Goal: Task Accomplishment & Management: Use online tool/utility

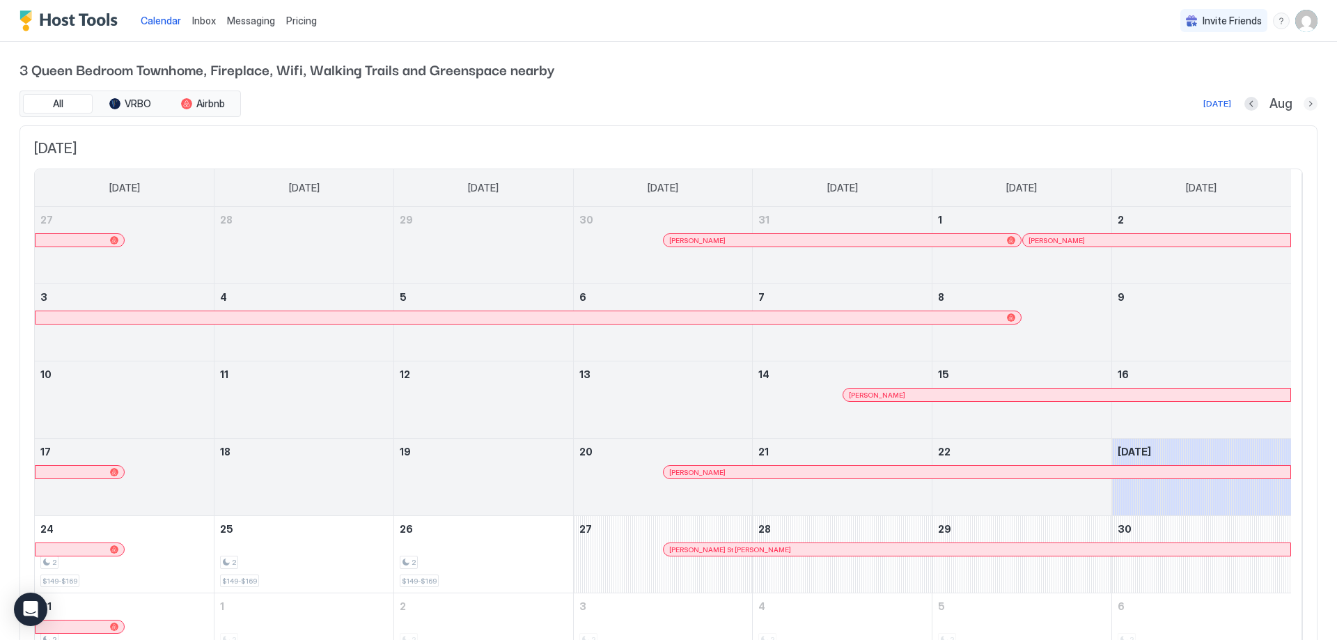
click at [1305, 102] on button "Next month" at bounding box center [1310, 104] width 14 height 14
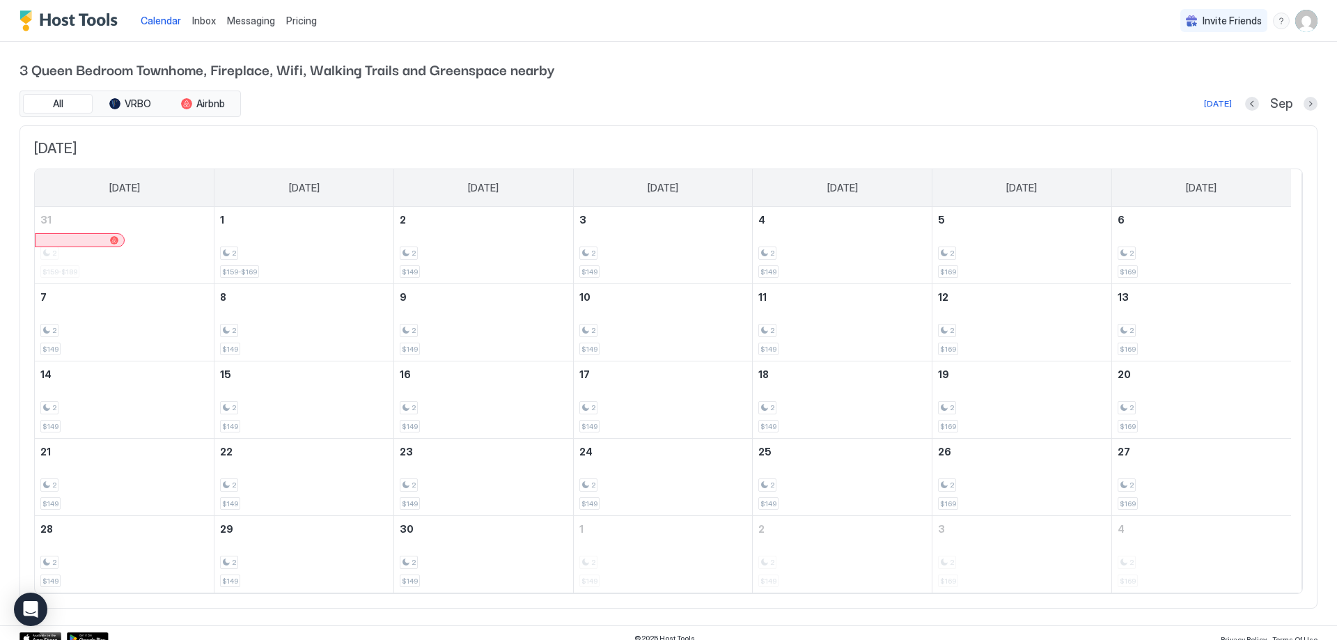
click at [304, 19] on span "Pricing" at bounding box center [301, 21] width 31 height 13
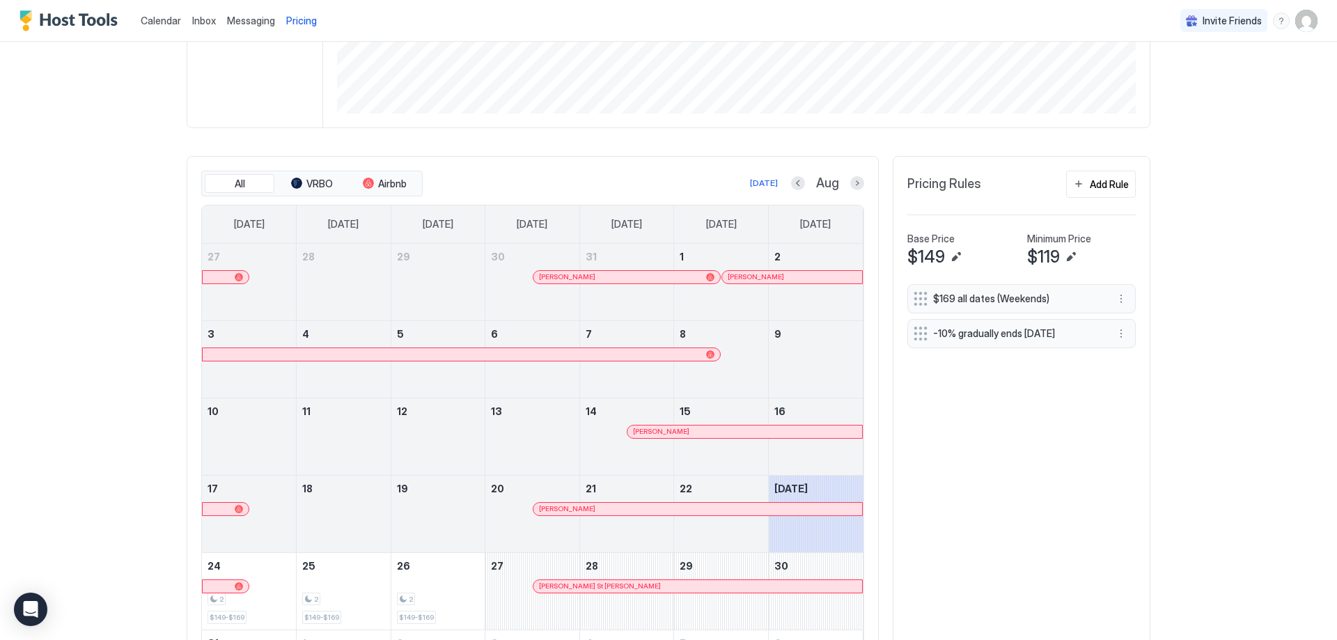
scroll to position [348, 0]
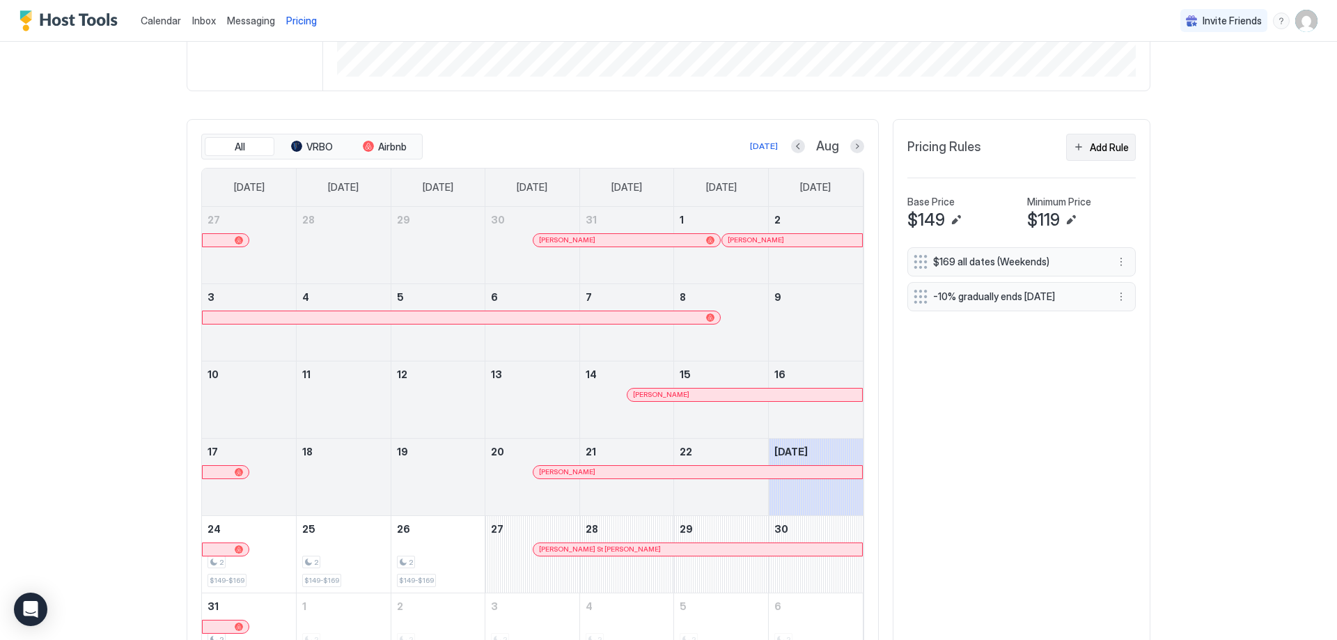
click at [1100, 149] on div "Add Rule" at bounding box center [1109, 147] width 39 height 15
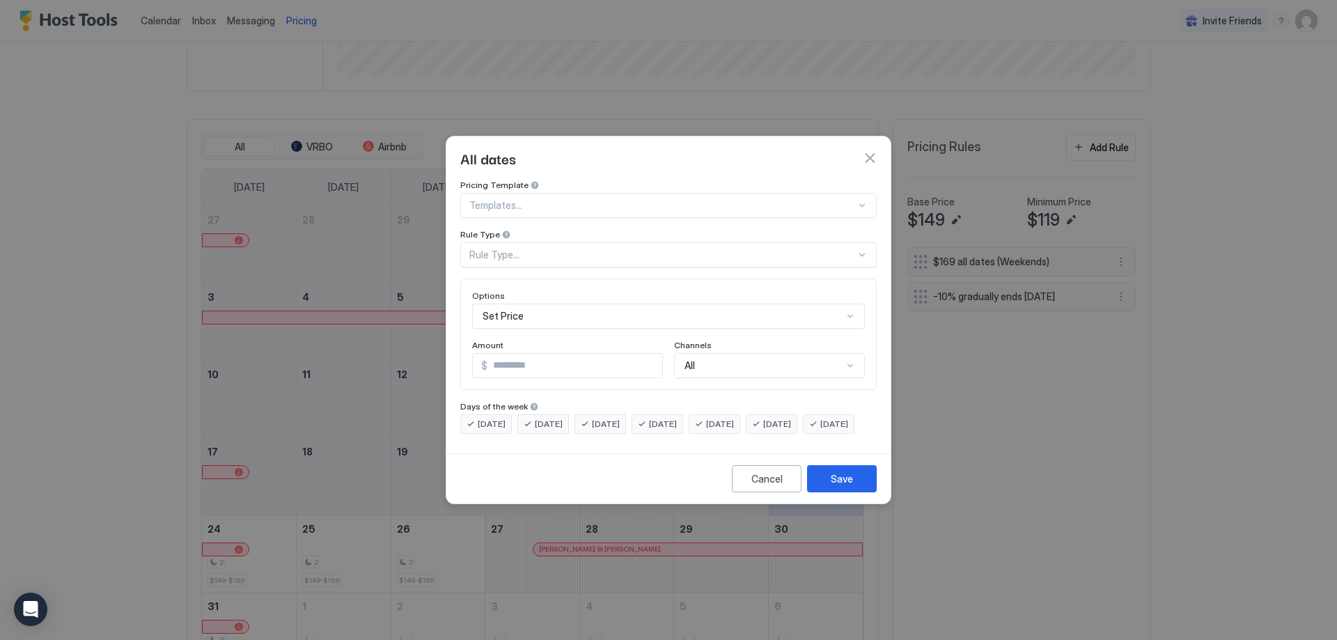
click at [618, 200] on div "Templates..." at bounding box center [668, 205] width 416 height 25
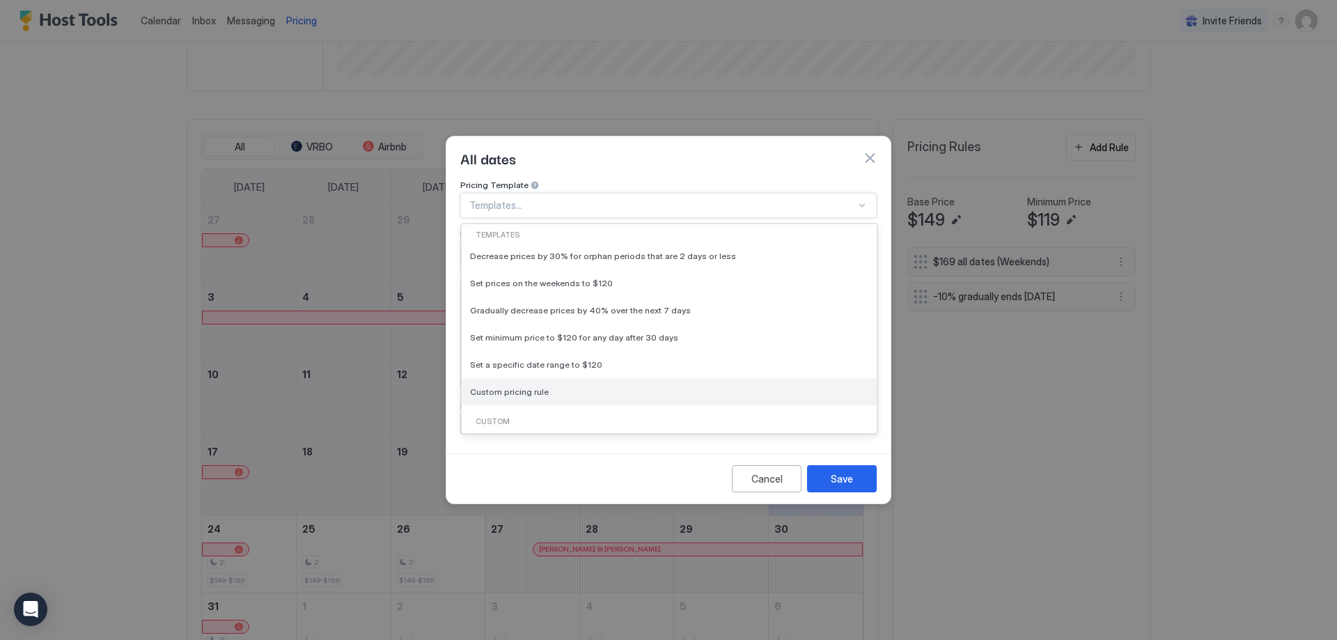
click at [527, 386] on span "Custom pricing rule" at bounding box center [509, 391] width 79 height 10
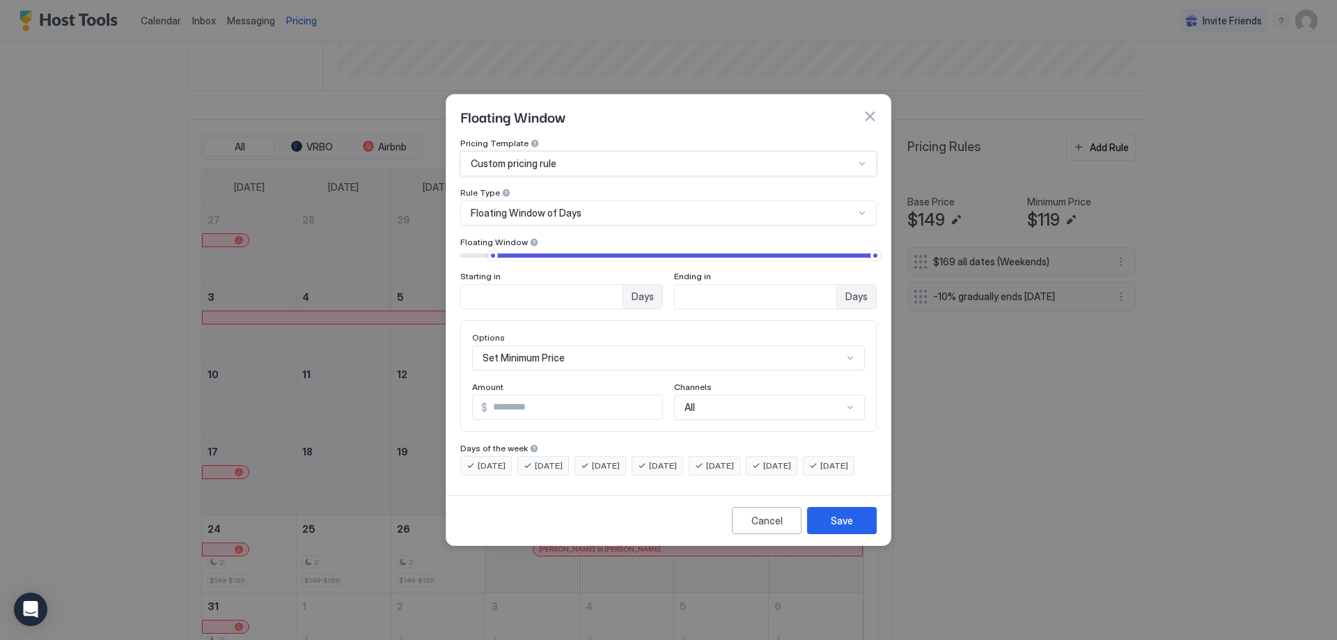
click at [720, 207] on div "Floating Window of Days" at bounding box center [663, 213] width 384 height 13
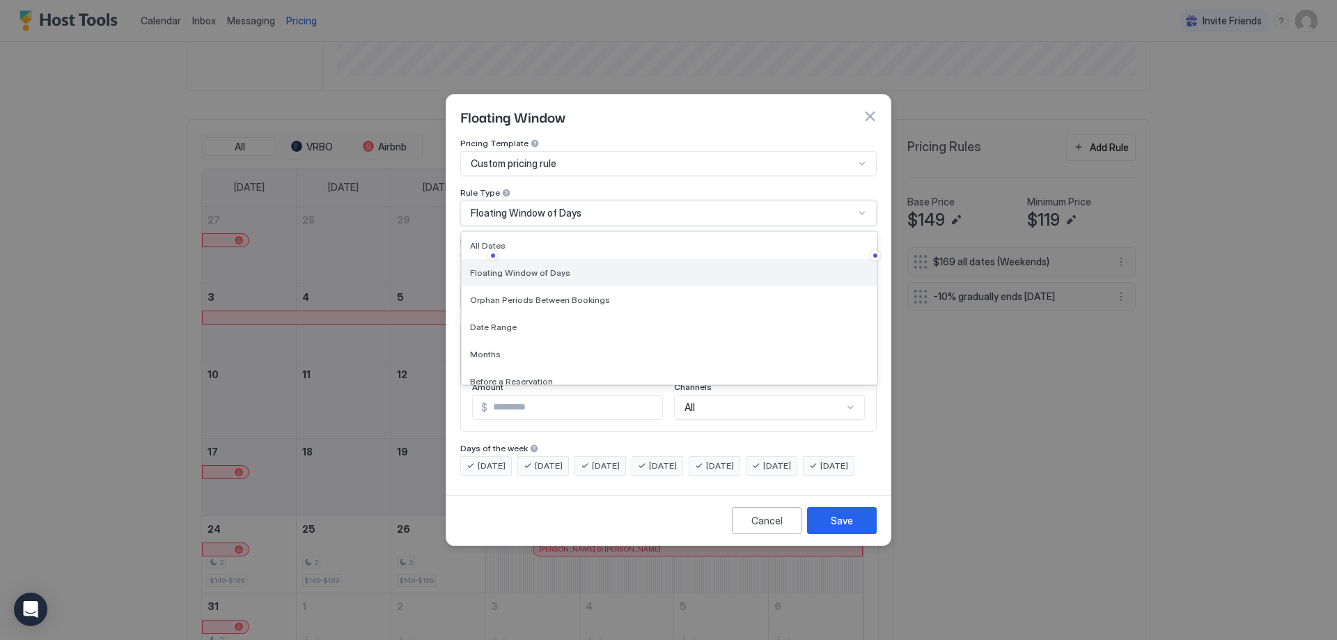
scroll to position [38, 0]
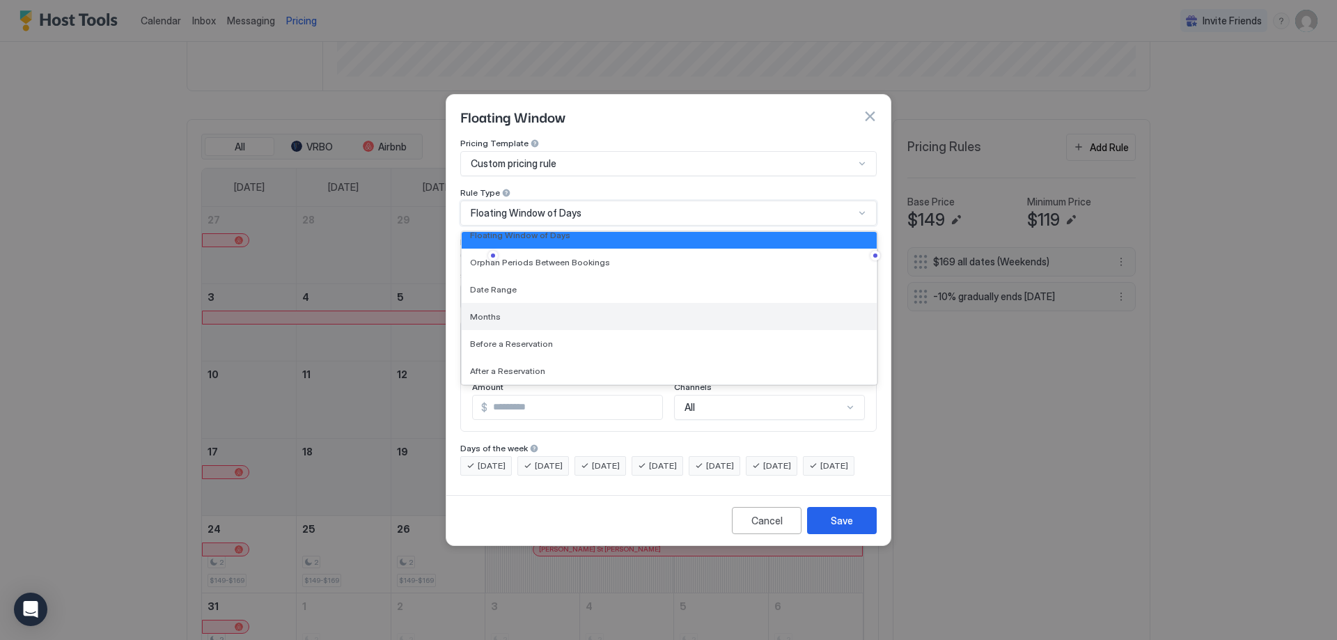
click at [562, 311] on div "Months" at bounding box center [669, 316] width 398 height 10
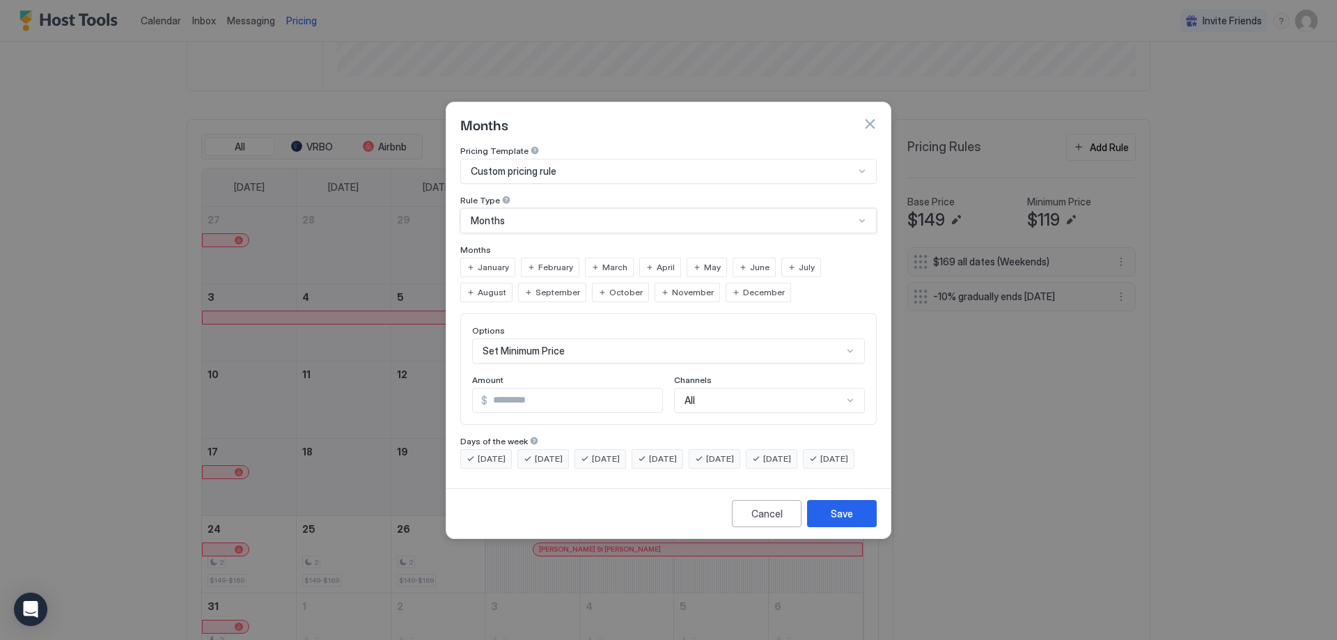
click at [599, 214] on div "Months" at bounding box center [663, 220] width 384 height 13
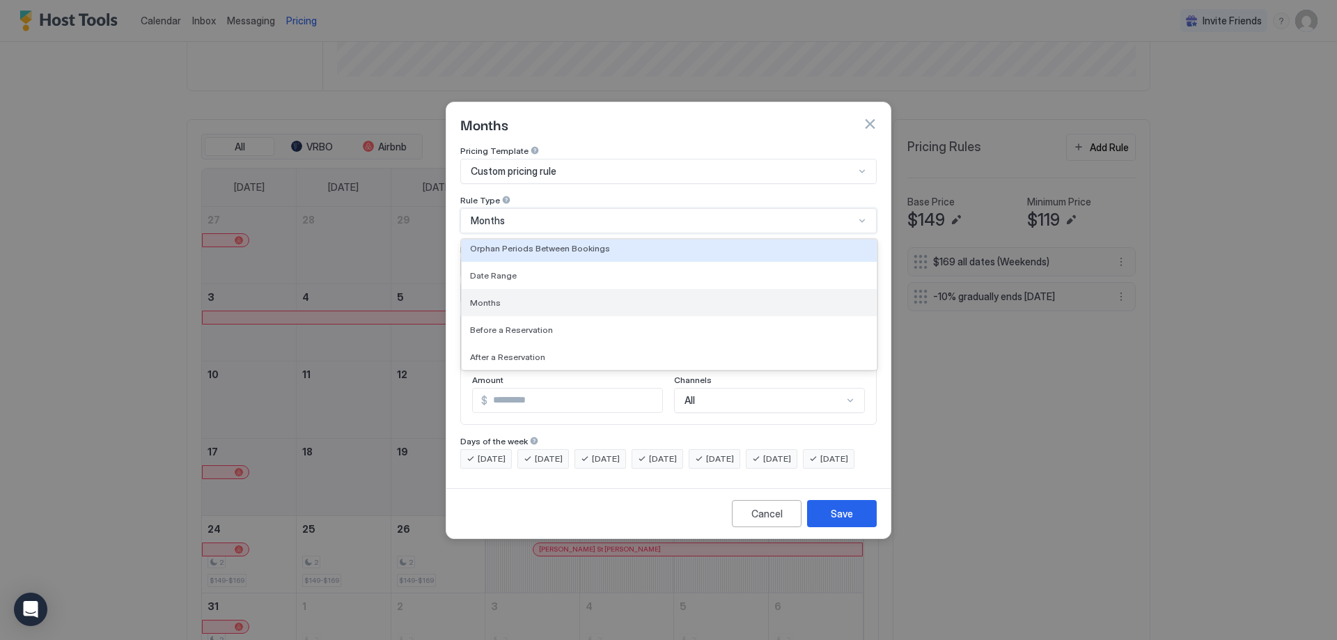
scroll to position [0, 0]
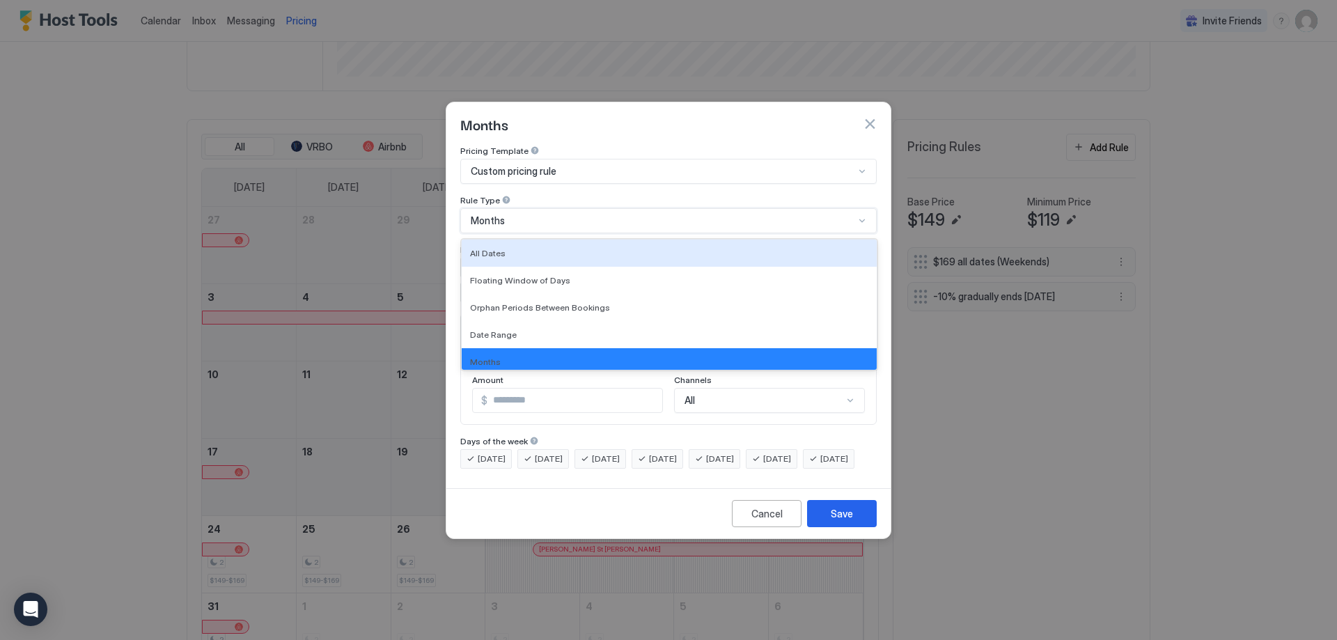
click at [783, 165] on div "Custom pricing rule" at bounding box center [663, 171] width 384 height 13
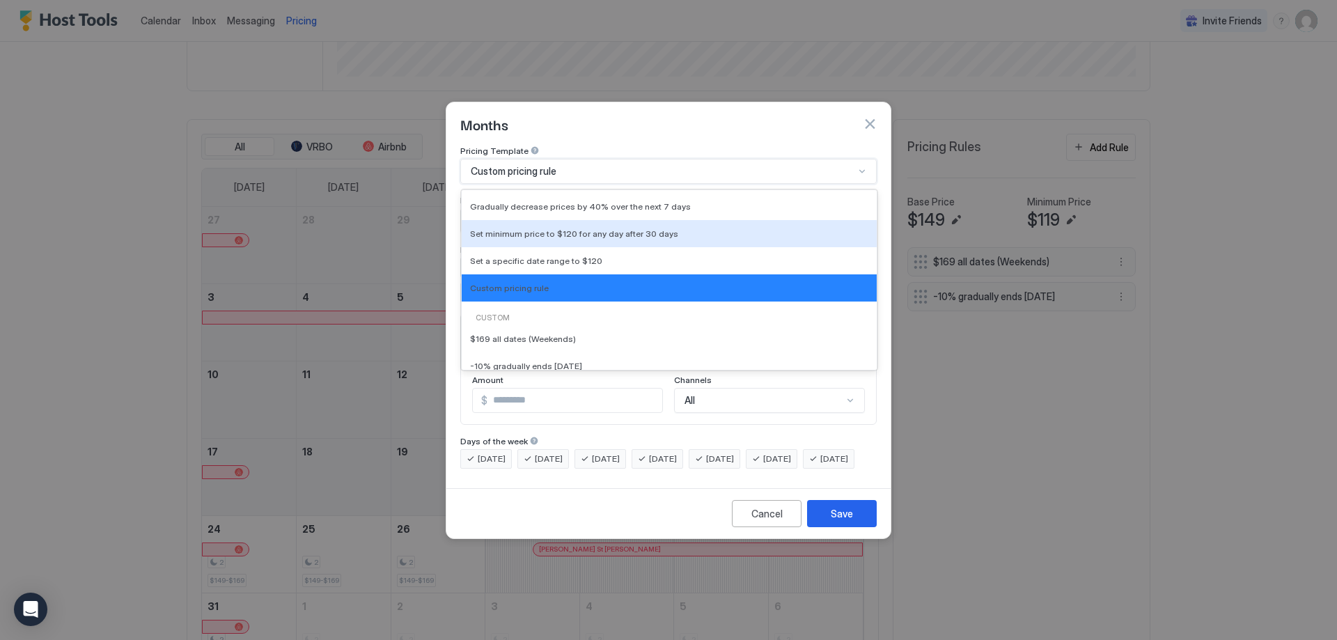
scroll to position [85, 0]
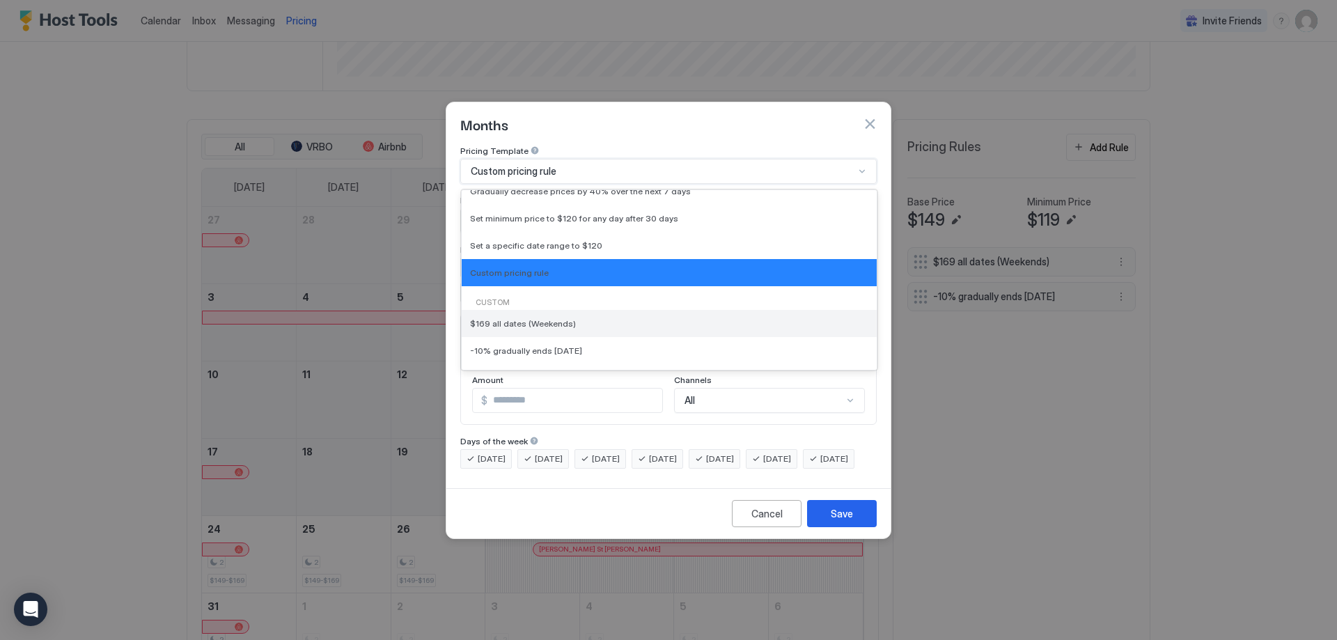
click at [652, 310] on div "$169 all dates (Weekends)" at bounding box center [669, 323] width 415 height 27
type input "***"
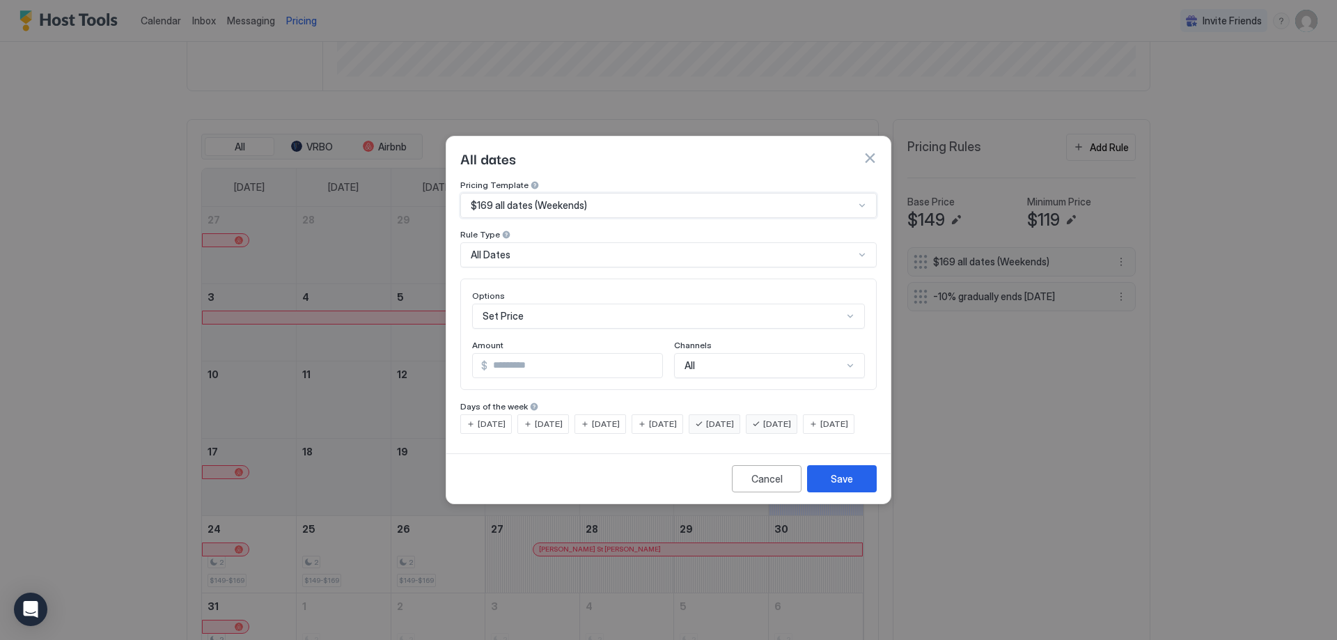
scroll to position [72, 0]
click at [667, 304] on div "Set Price" at bounding box center [668, 316] width 393 height 25
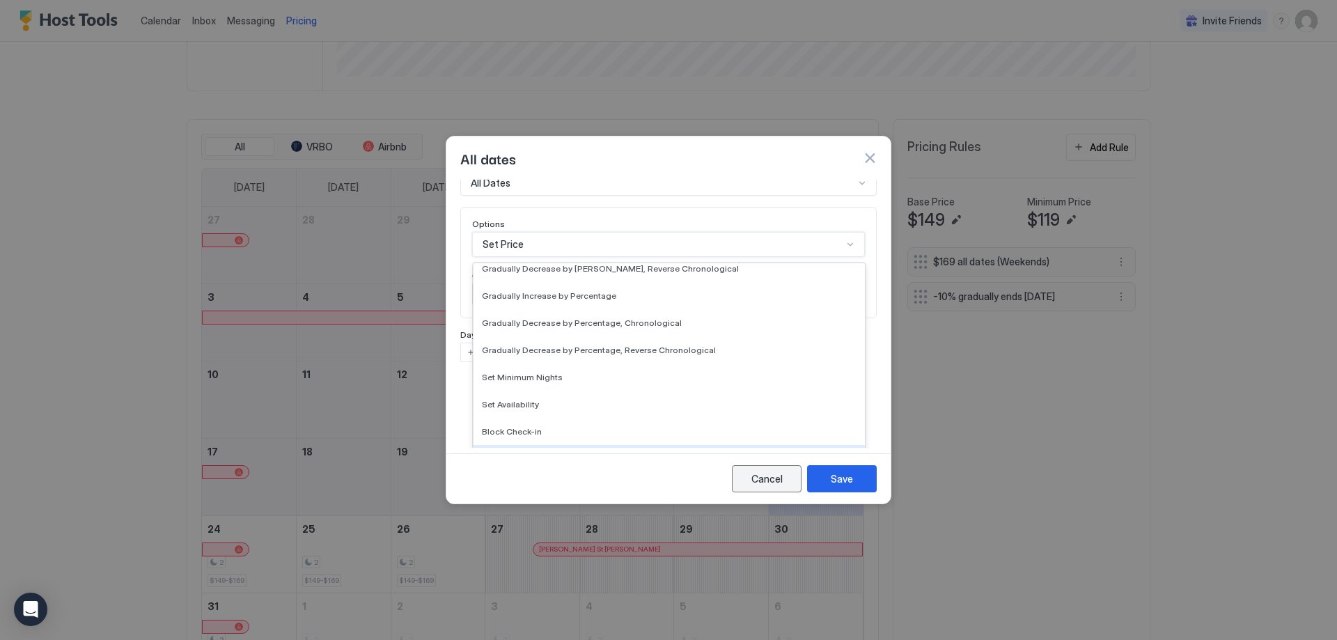
scroll to position [0, 0]
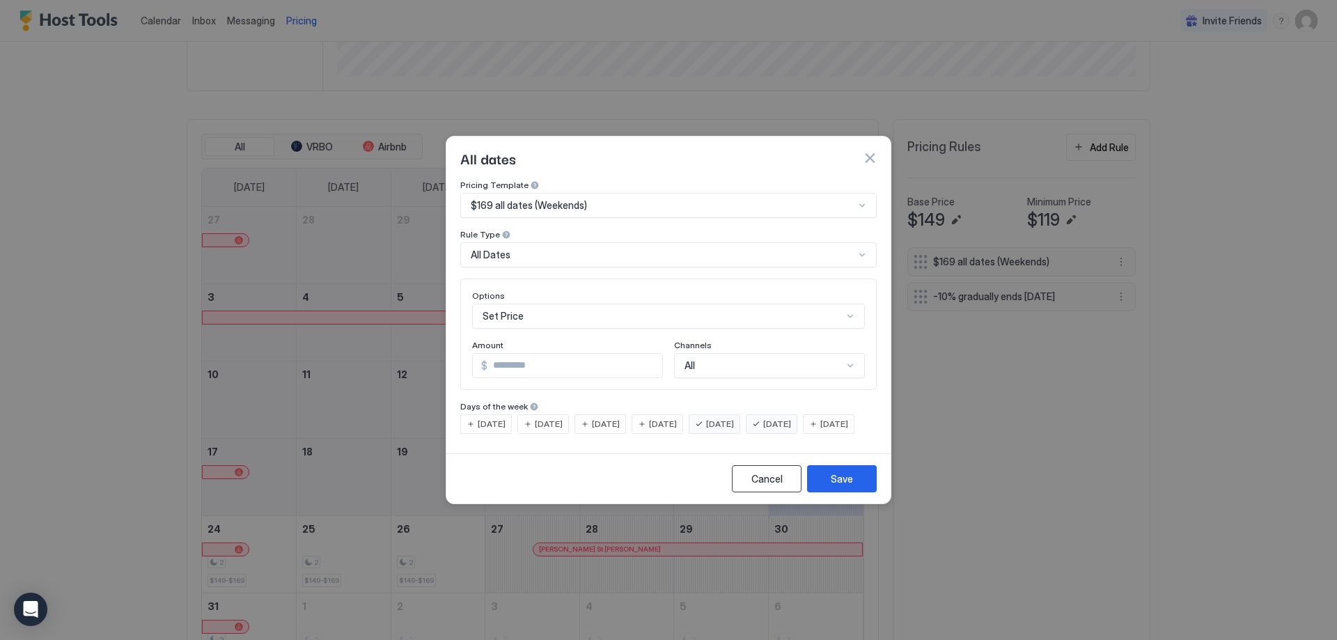
click at [751, 492] on button "Cancel" at bounding box center [767, 478] width 70 height 27
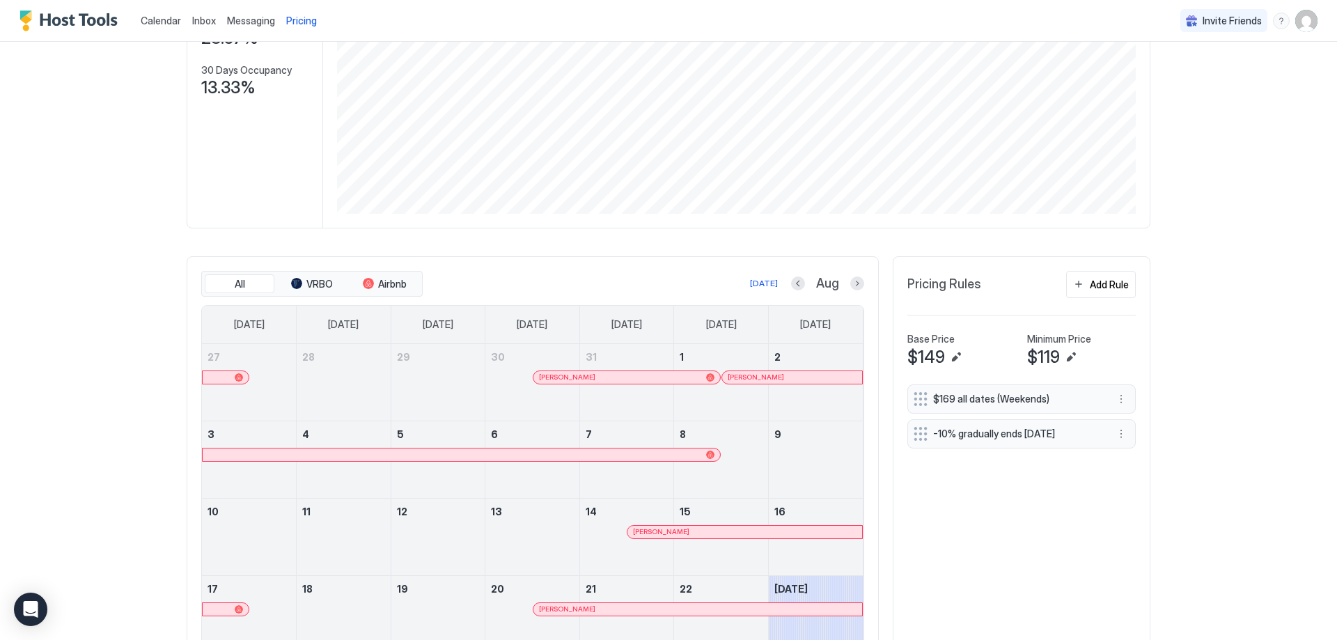
scroll to position [209, 0]
click at [291, 20] on span "Pricing" at bounding box center [301, 21] width 31 height 13
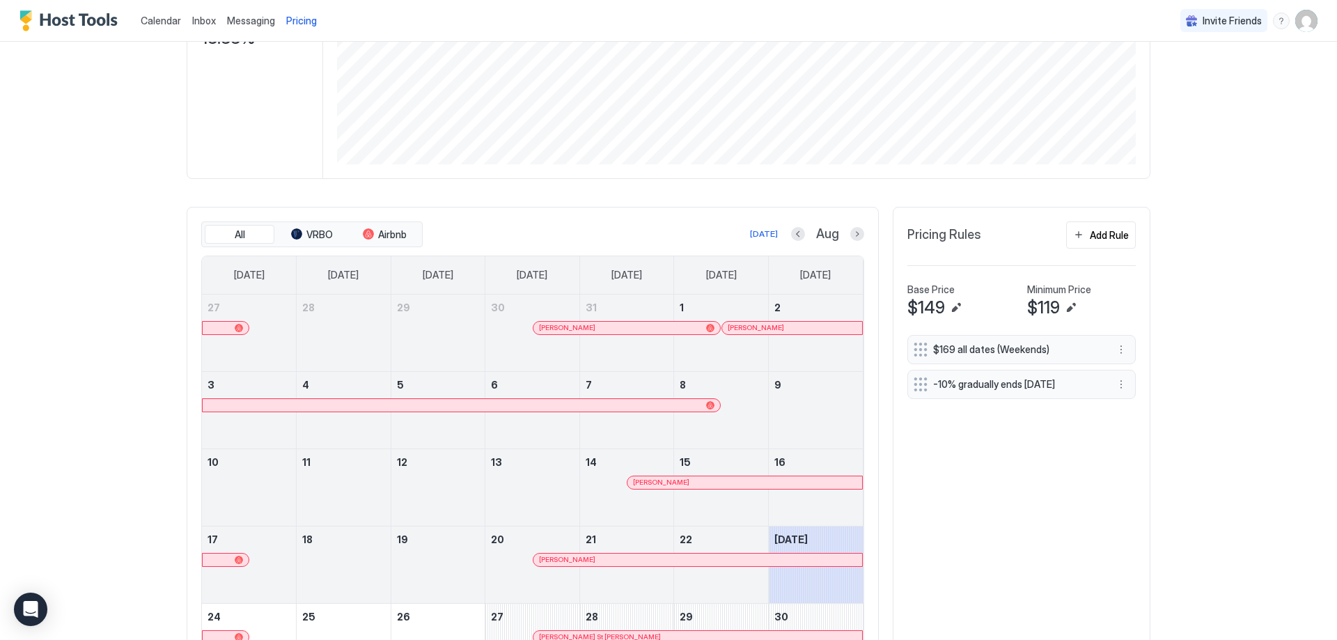
scroll to position [433, 0]
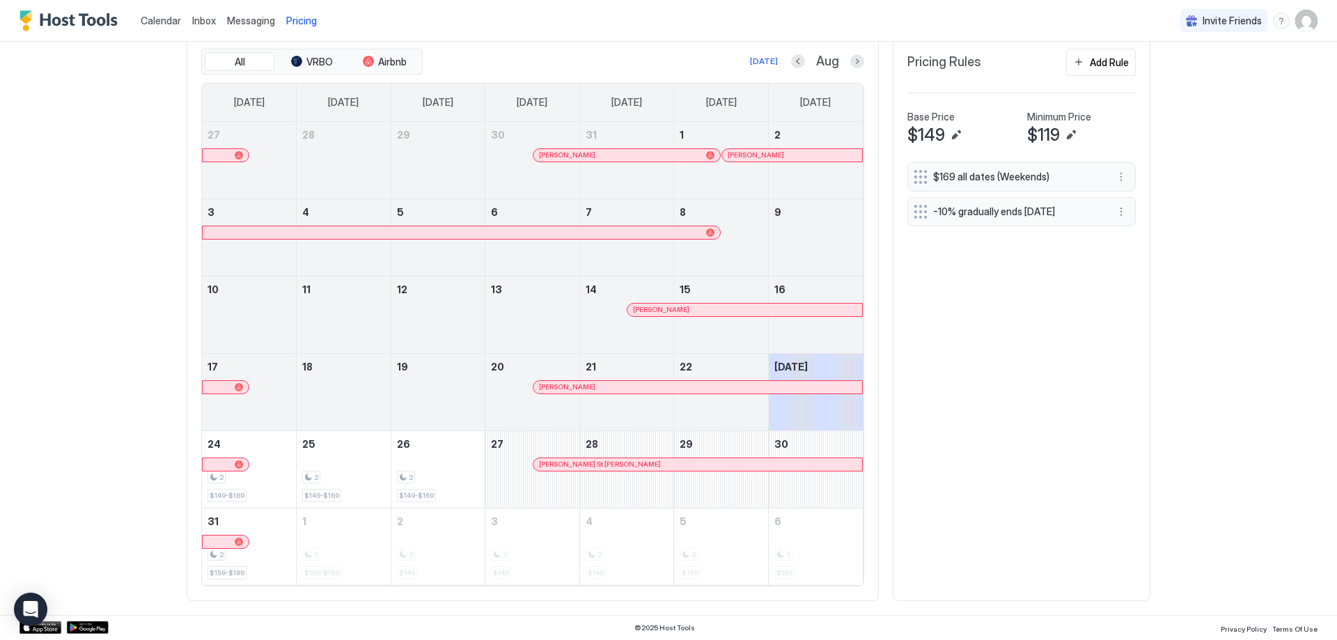
click at [822, 61] on span "Aug" at bounding box center [827, 62] width 23 height 16
click at [850, 61] on button "Next month" at bounding box center [857, 61] width 14 height 14
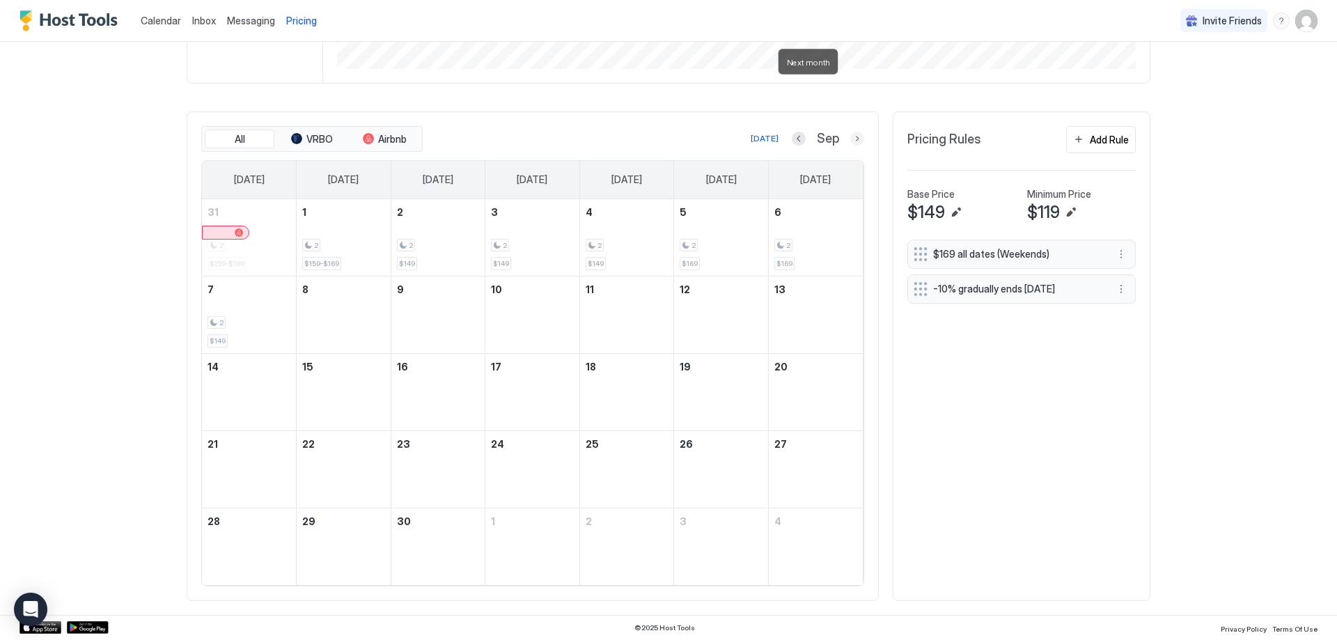
scroll to position [356, 0]
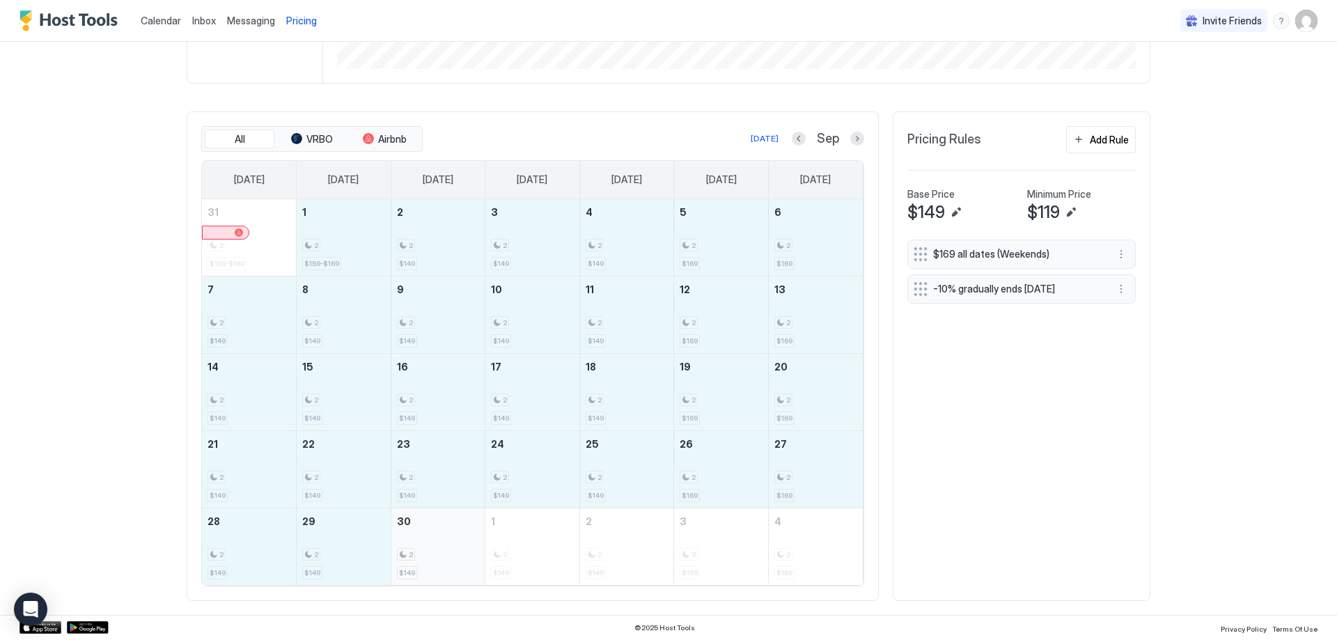
drag, startPoint x: 343, startPoint y: 246, endPoint x: 413, endPoint y: 551, distance: 312.8
click at [412, 551] on tbody "31 2 $159-$189 1 2 $159-$169 2 2 $149 3 2 $149 4 2 $149 5 2 $169 6 2 $169 7 2 $…" at bounding box center [532, 392] width 661 height 386
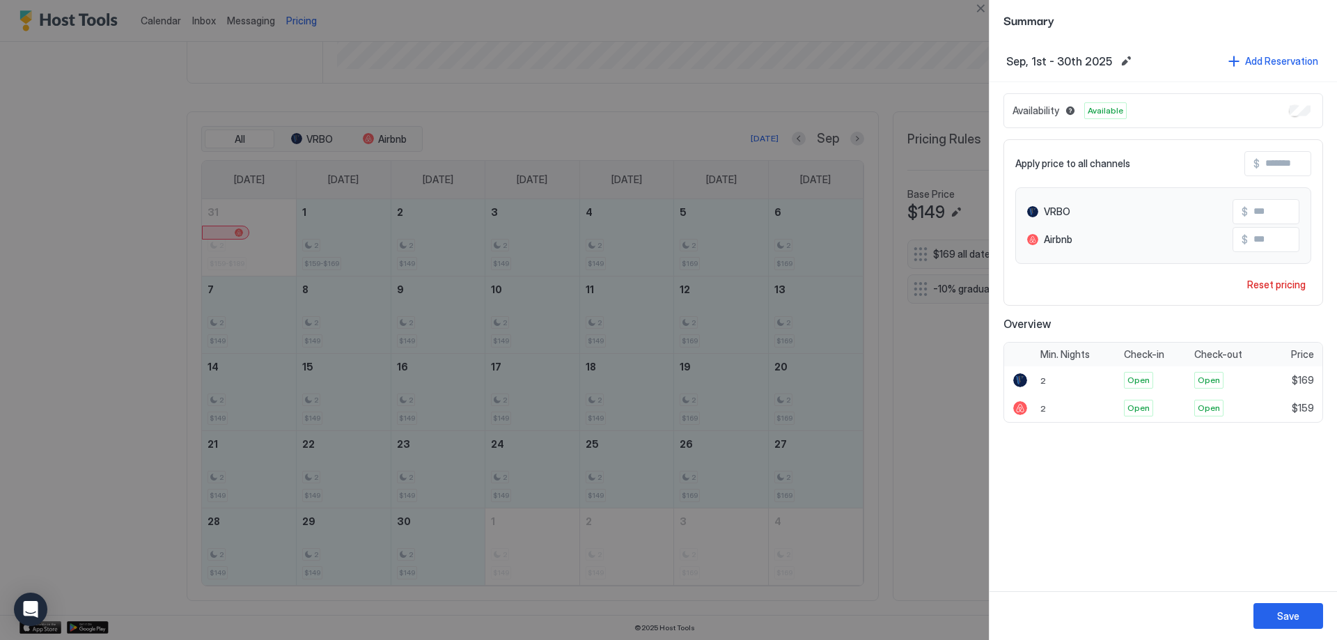
click at [780, 84] on div at bounding box center [668, 320] width 1337 height 640
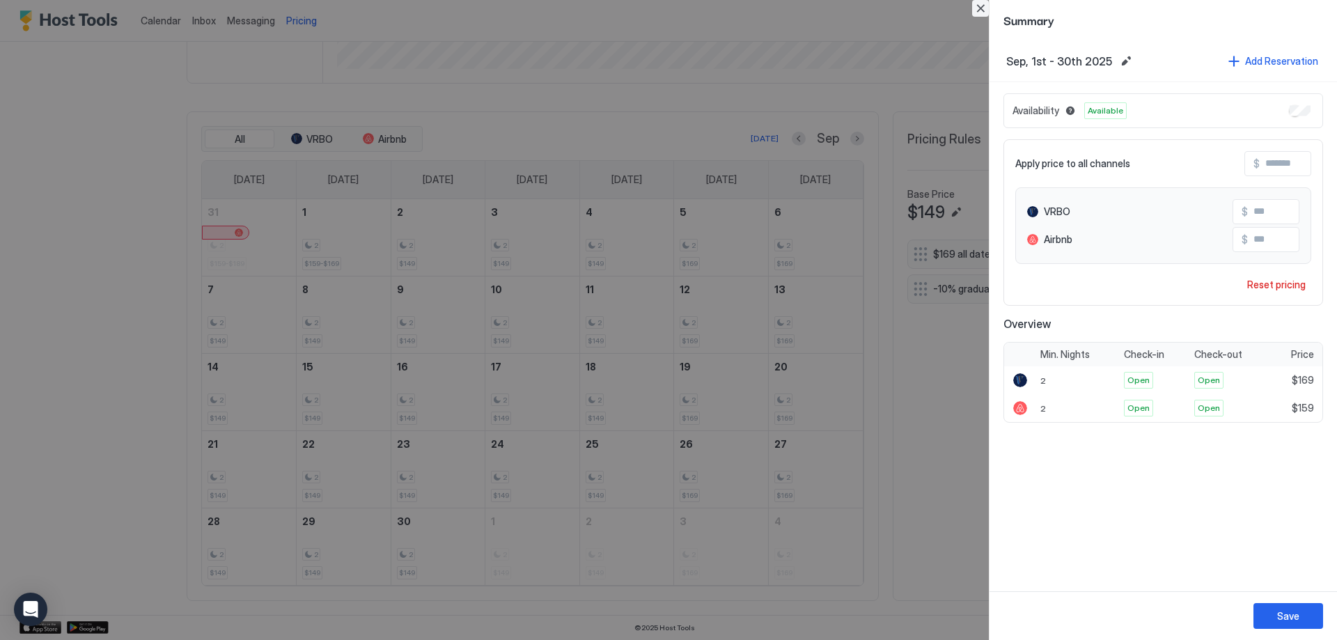
click at [982, 11] on button "Close" at bounding box center [980, 8] width 17 height 17
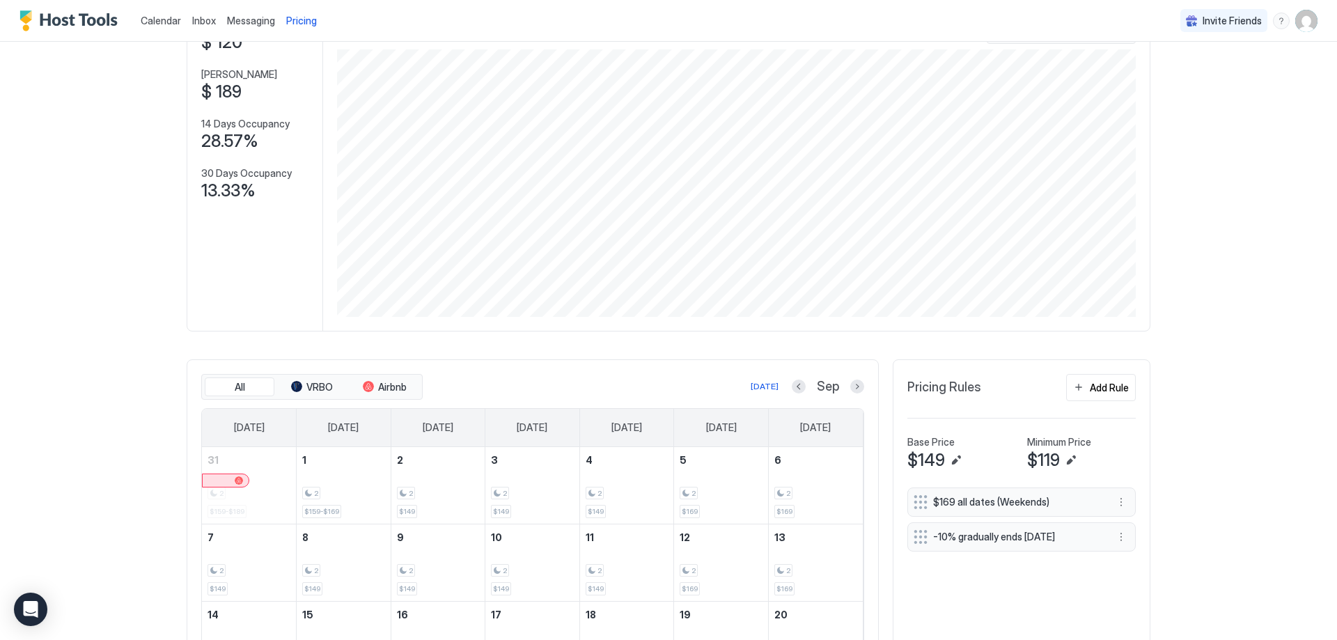
scroll to position [77, 0]
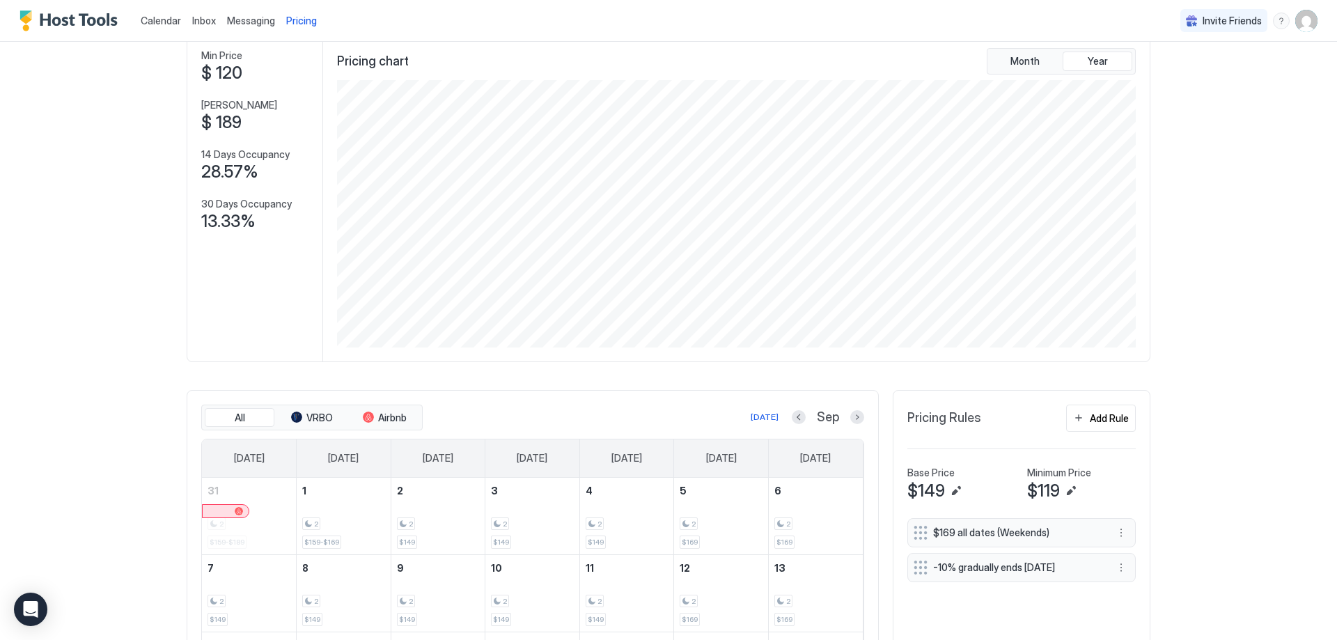
click at [297, 24] on span "Pricing" at bounding box center [301, 21] width 31 height 13
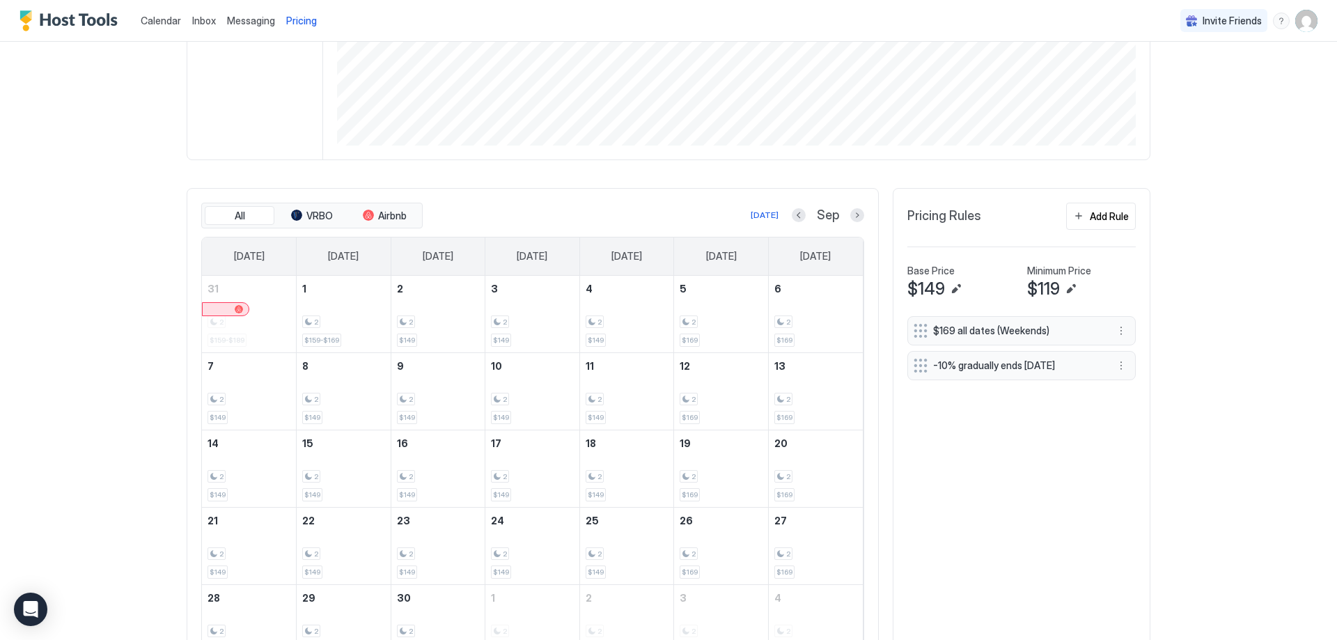
scroll to position [286, 0]
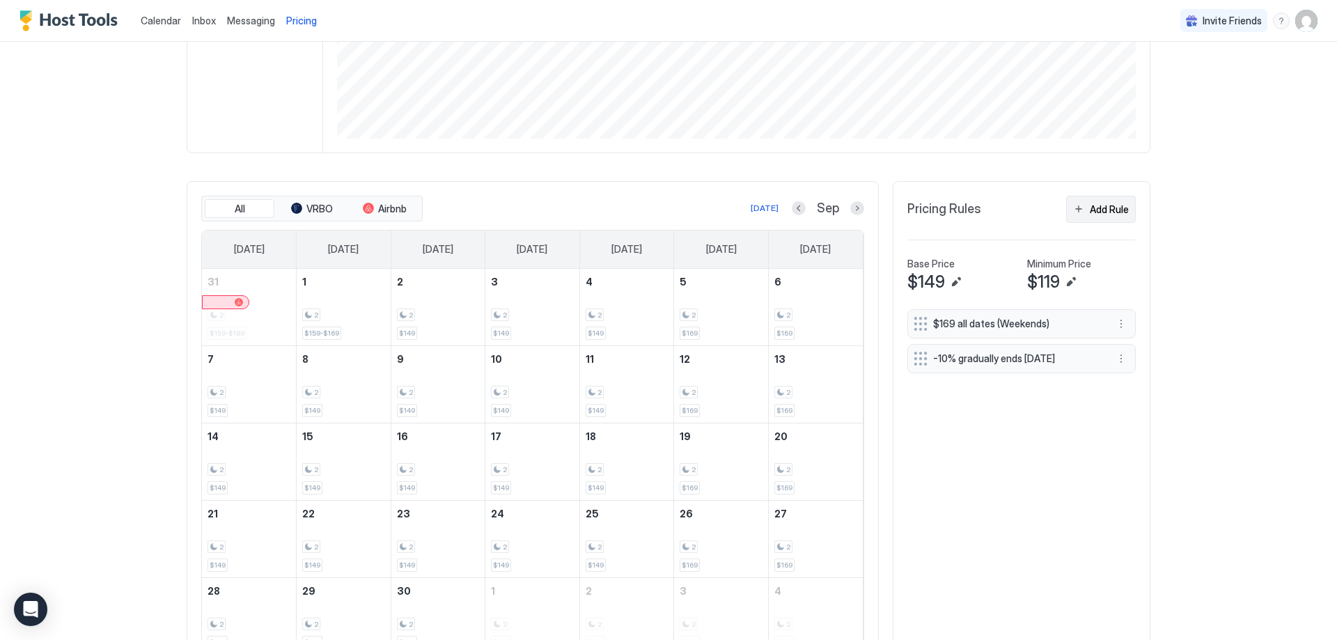
click at [1120, 205] on div "Add Rule" at bounding box center [1109, 209] width 39 height 15
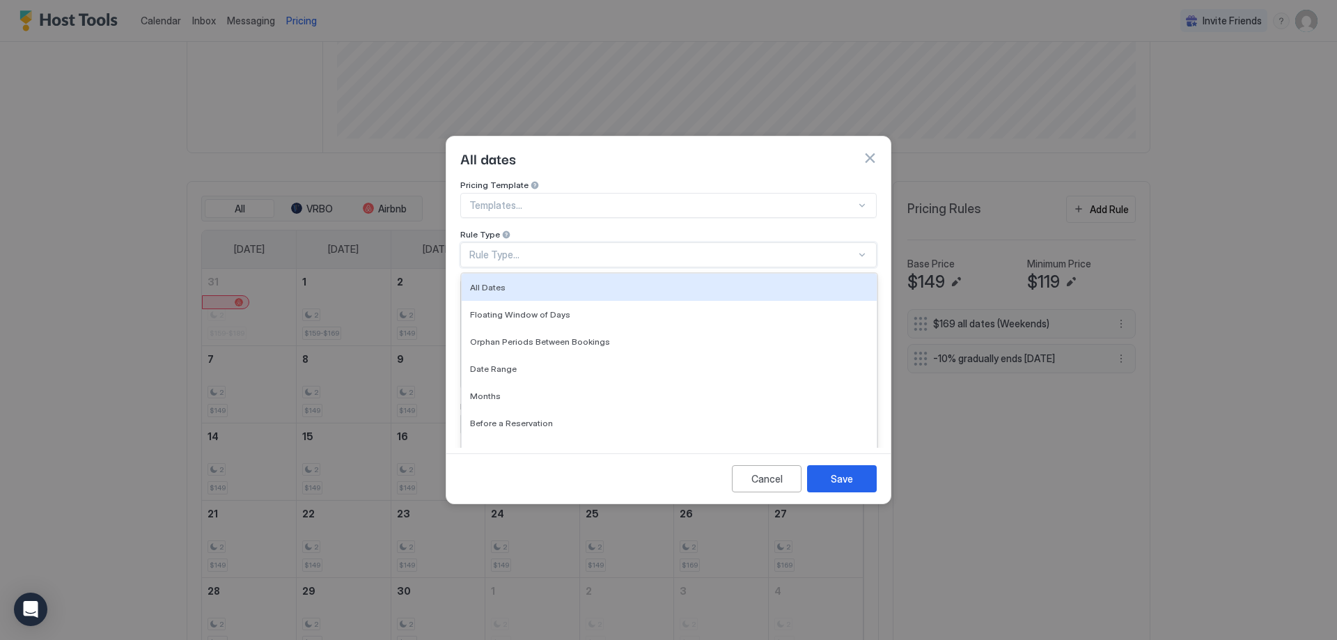
click at [720, 249] on div "Rule Type..." at bounding box center [662, 255] width 386 height 13
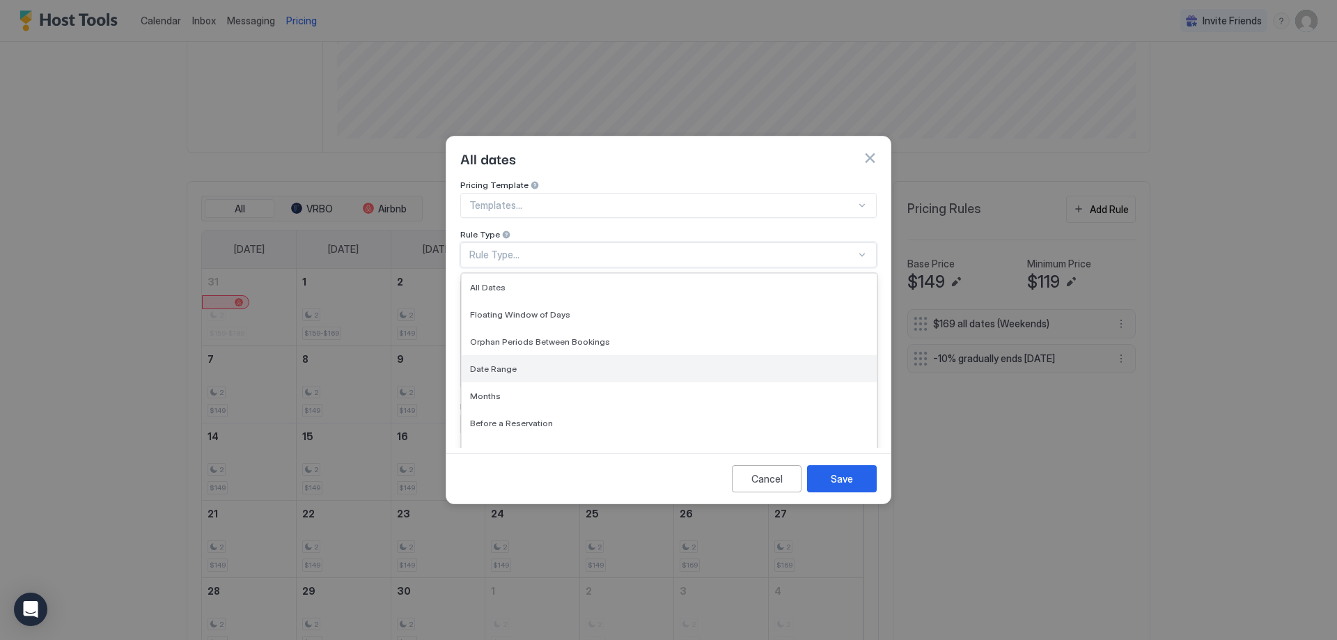
click at [636, 363] on div "Date Range" at bounding box center [669, 368] width 398 height 10
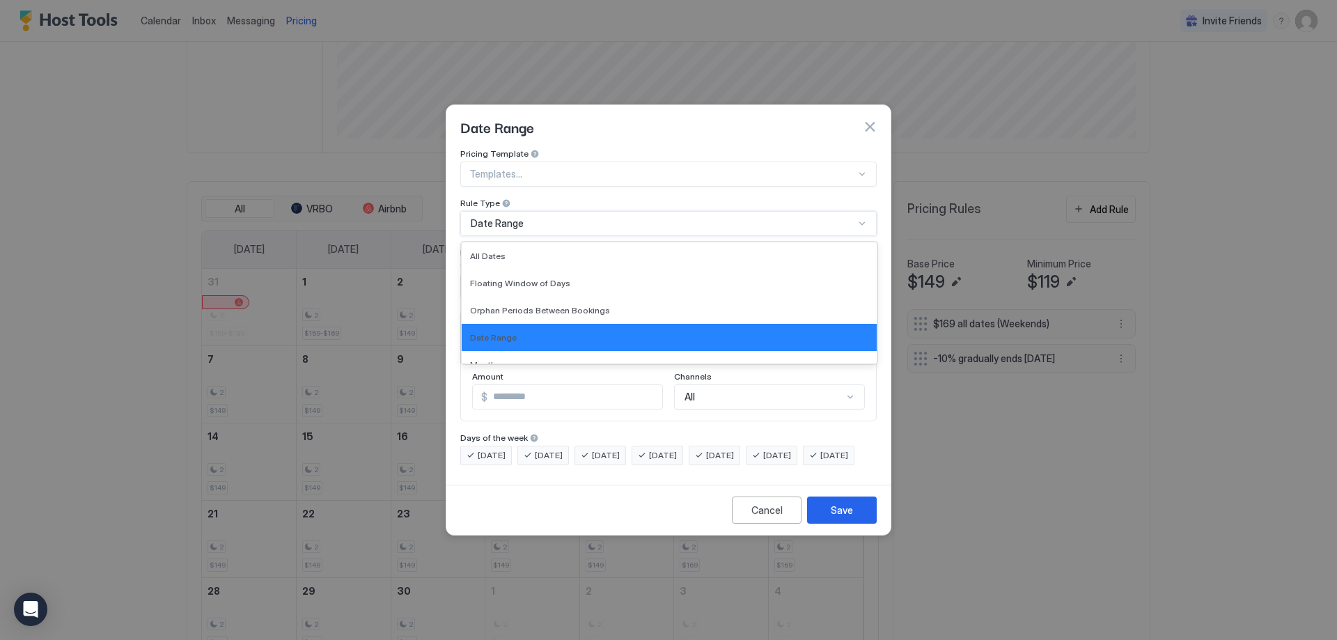
click at [594, 217] on div "Date Range" at bounding box center [663, 223] width 384 height 13
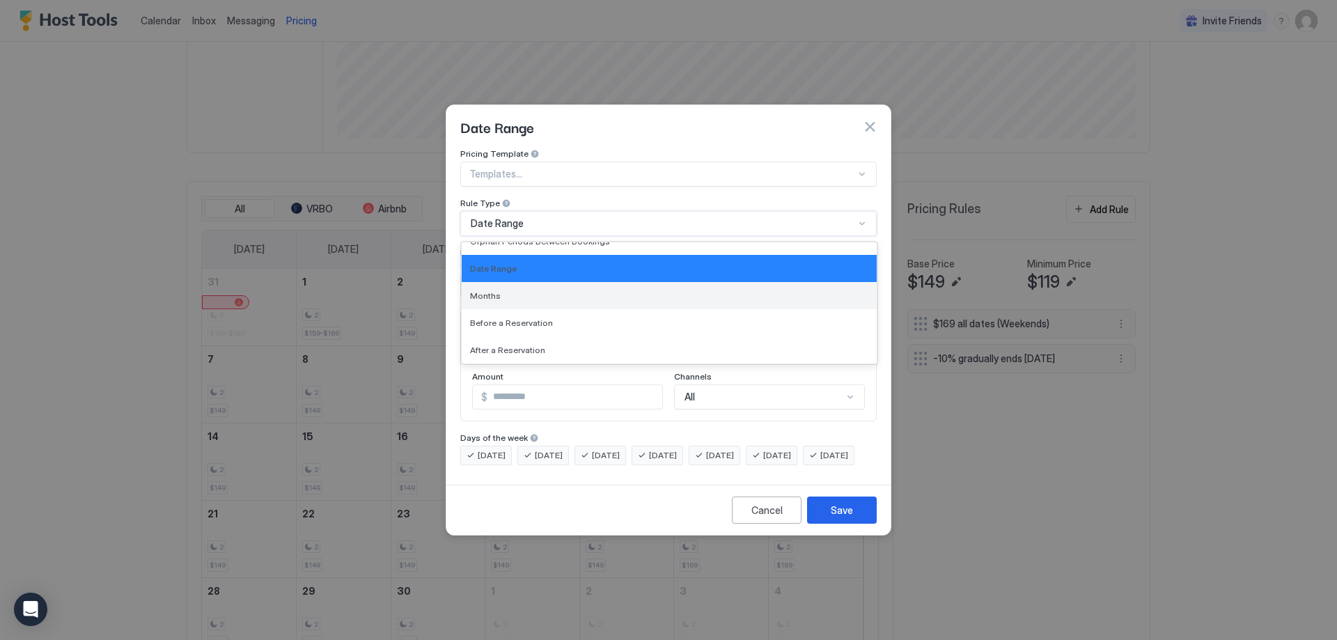
click at [479, 290] on span "Months" at bounding box center [485, 295] width 31 height 10
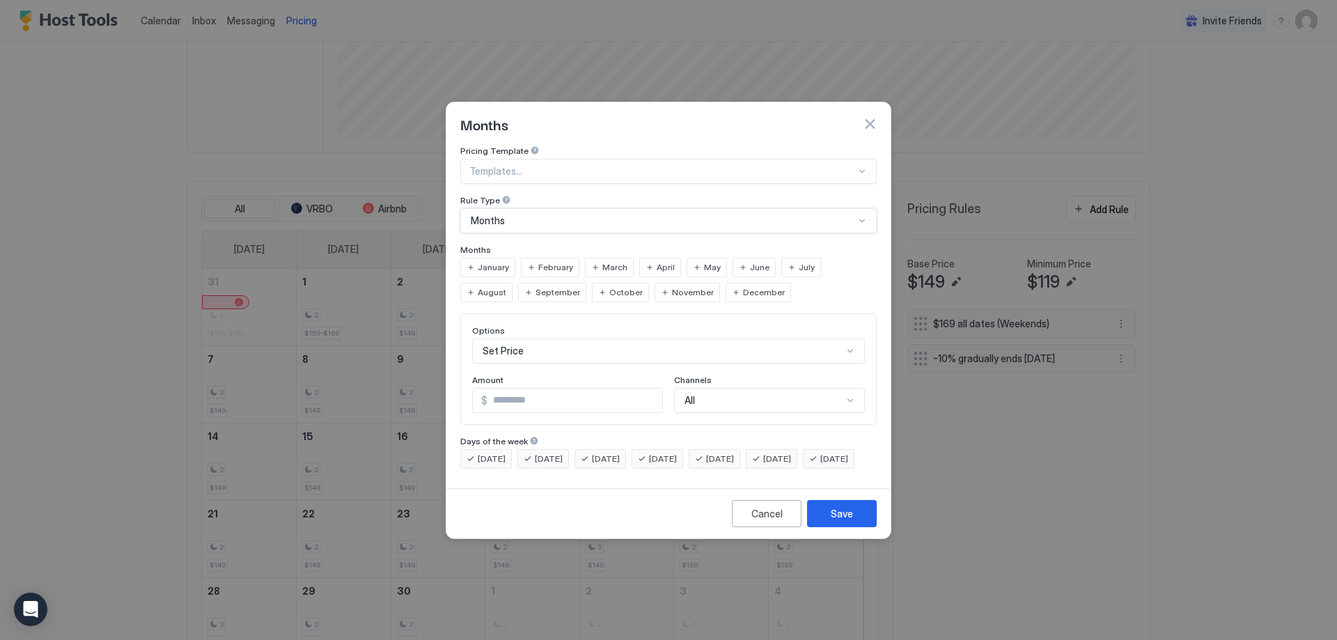
click at [535, 286] on span "September" at bounding box center [557, 292] width 45 height 13
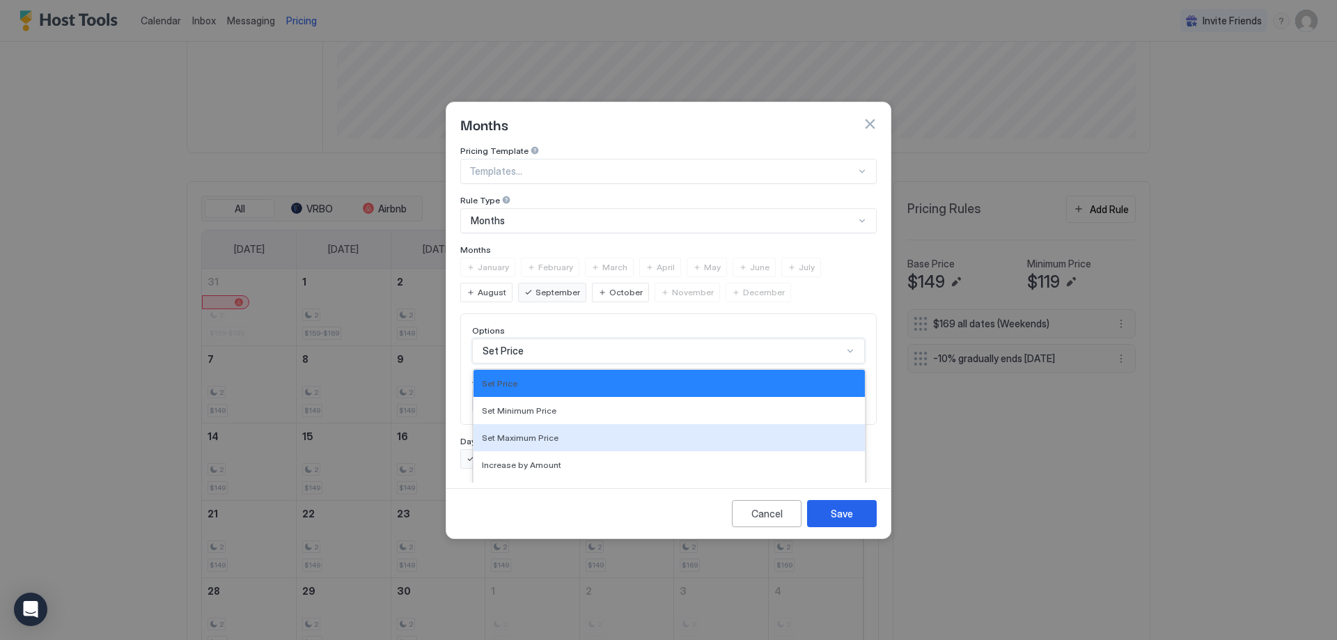
scroll to position [72, 0]
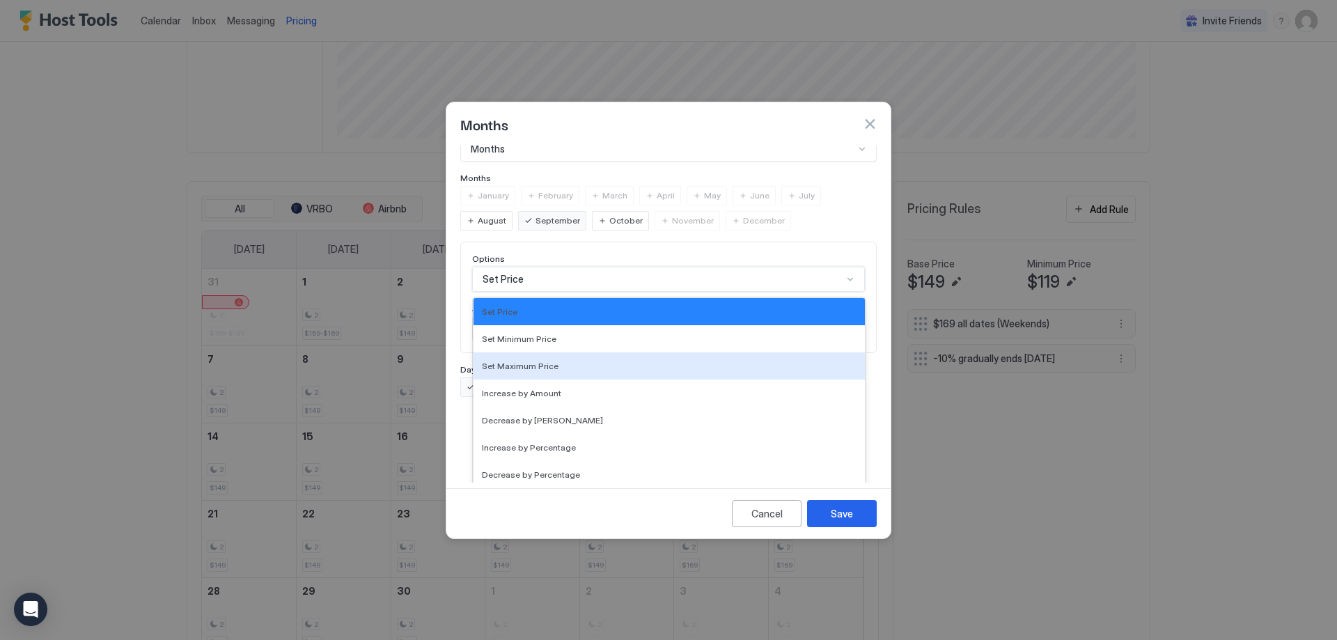
click at [514, 292] on div "17 results available. Use Up and Down to choose options, press Enter to select …" at bounding box center [668, 279] width 393 height 25
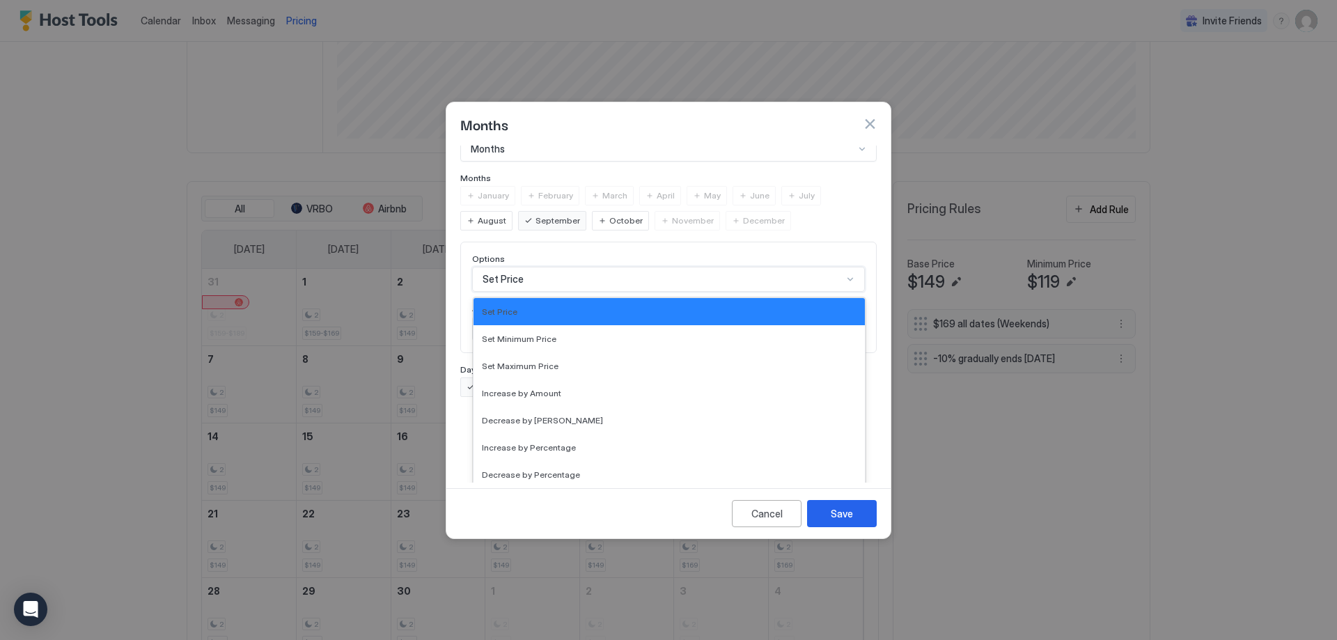
scroll to position [0, 0]
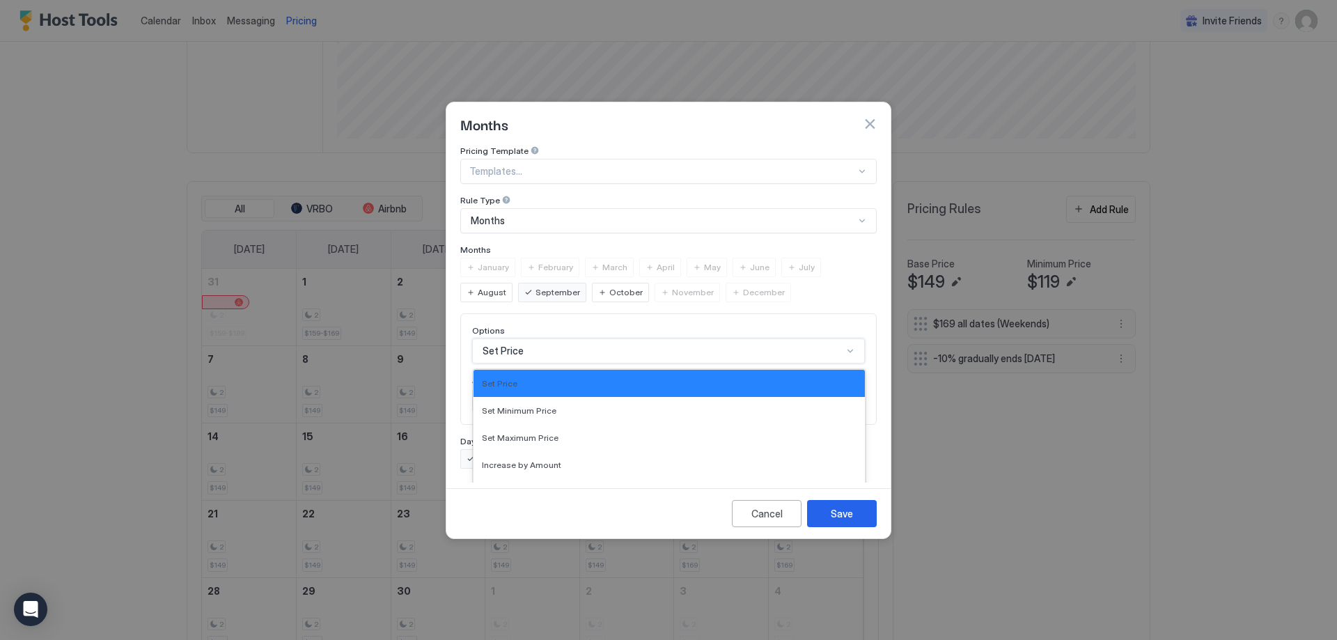
click at [581, 240] on div "Pricing Template Templates... Rule Type Months Months January February March Ap…" at bounding box center [668, 307] width 416 height 323
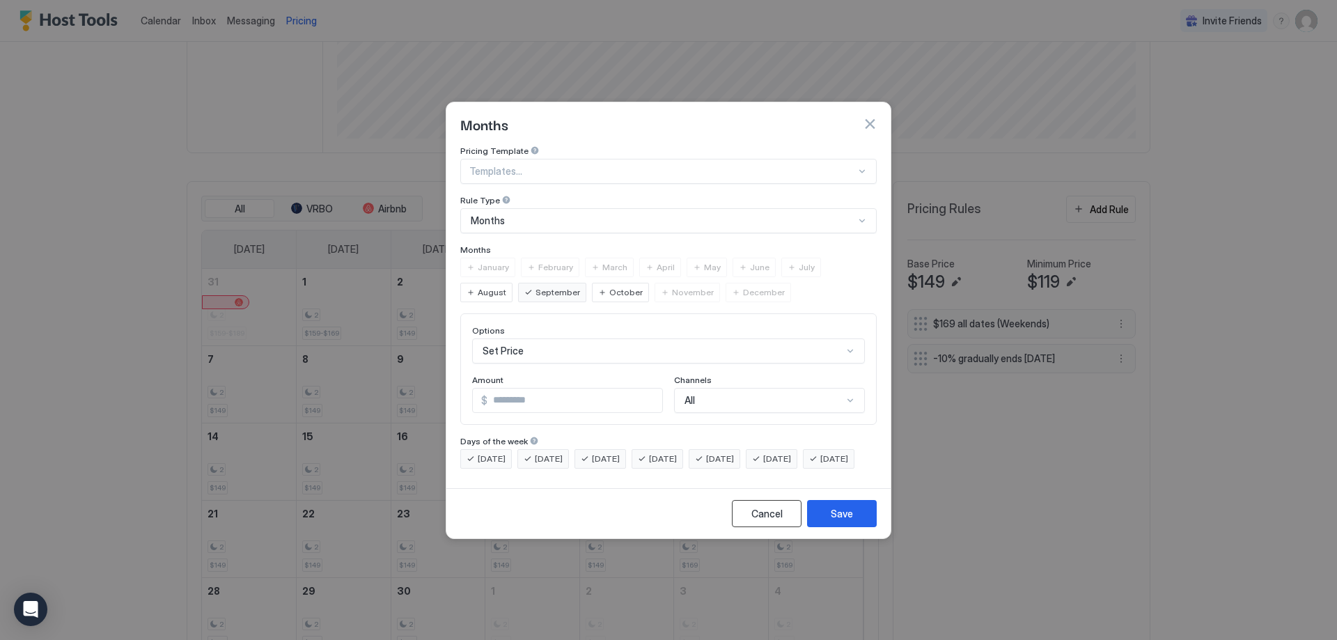
click at [776, 521] on div "Cancel" at bounding box center [766, 513] width 31 height 15
